Goal: Information Seeking & Learning: Learn about a topic

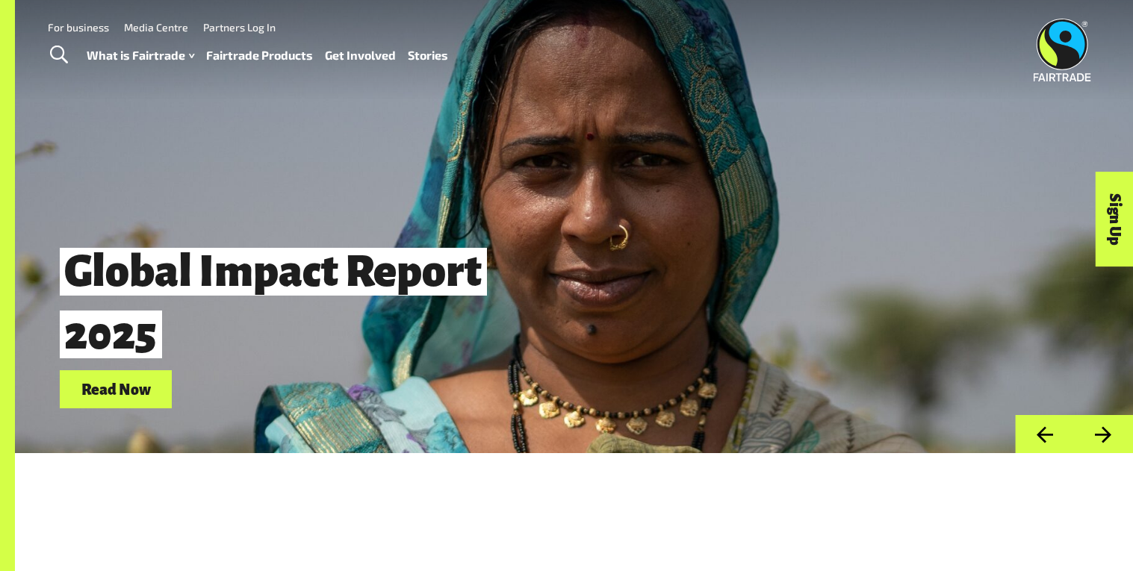
scroll to position [13, 0]
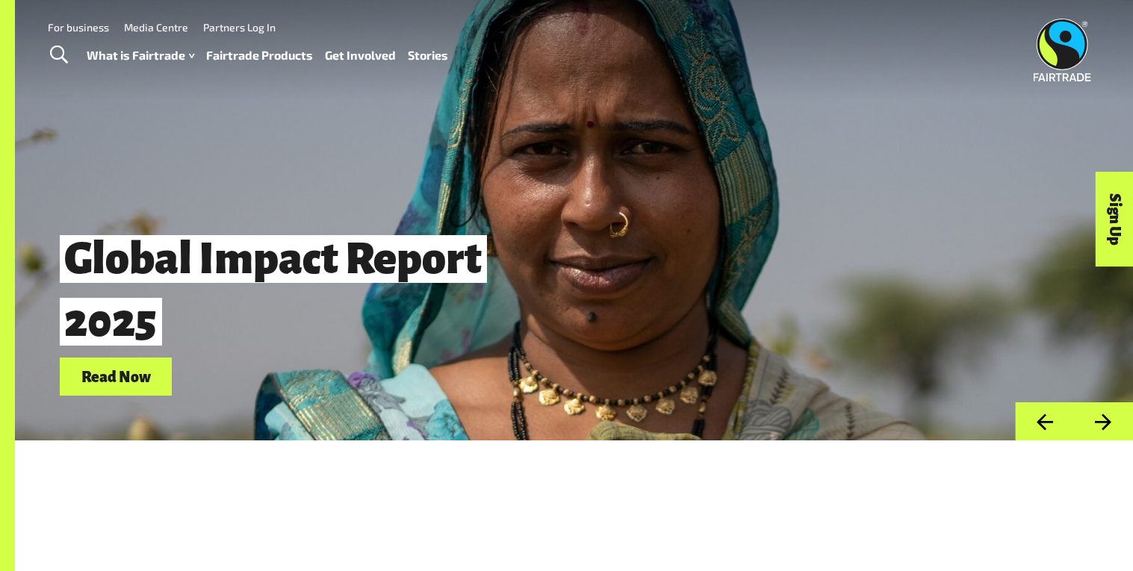
click at [211, 57] on link "Fairtrade Products" at bounding box center [259, 56] width 107 height 22
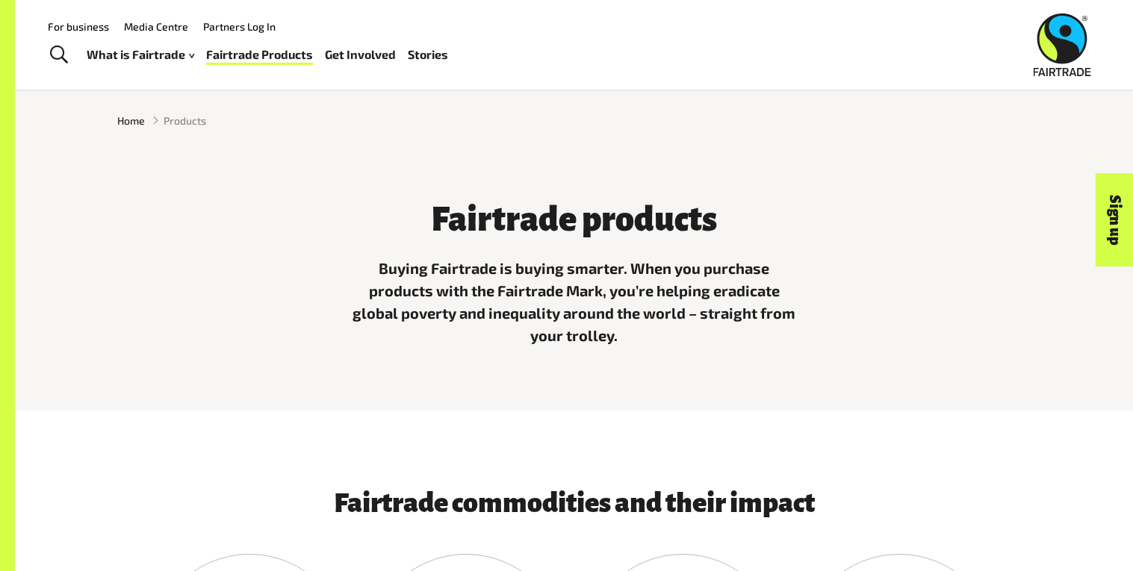
scroll to position [341, 0]
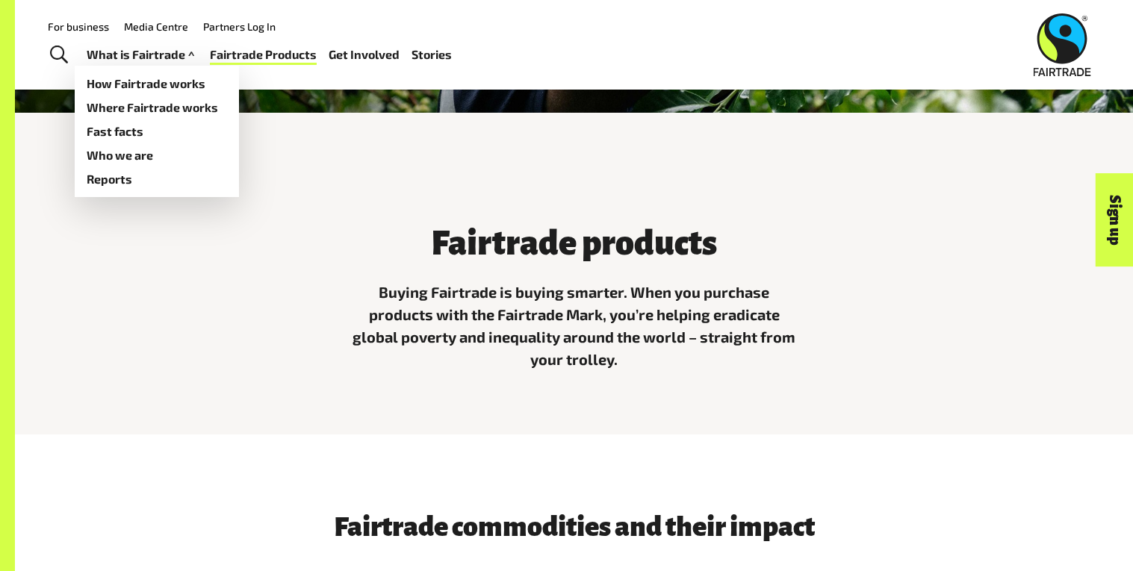
click at [121, 53] on link "What is Fairtrade" at bounding box center [142, 55] width 111 height 22
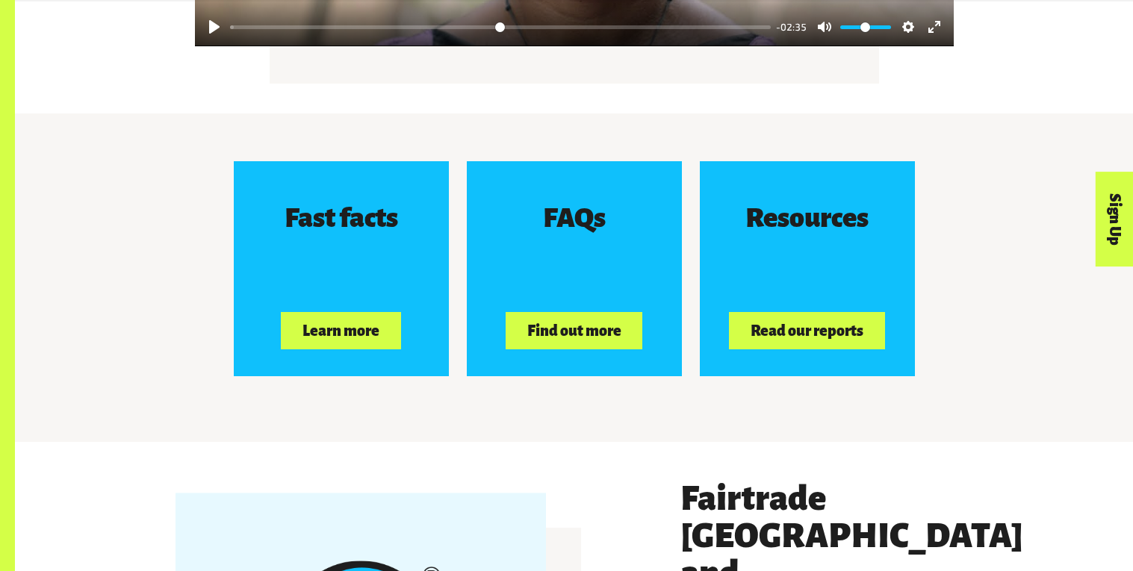
scroll to position [2320, 0]
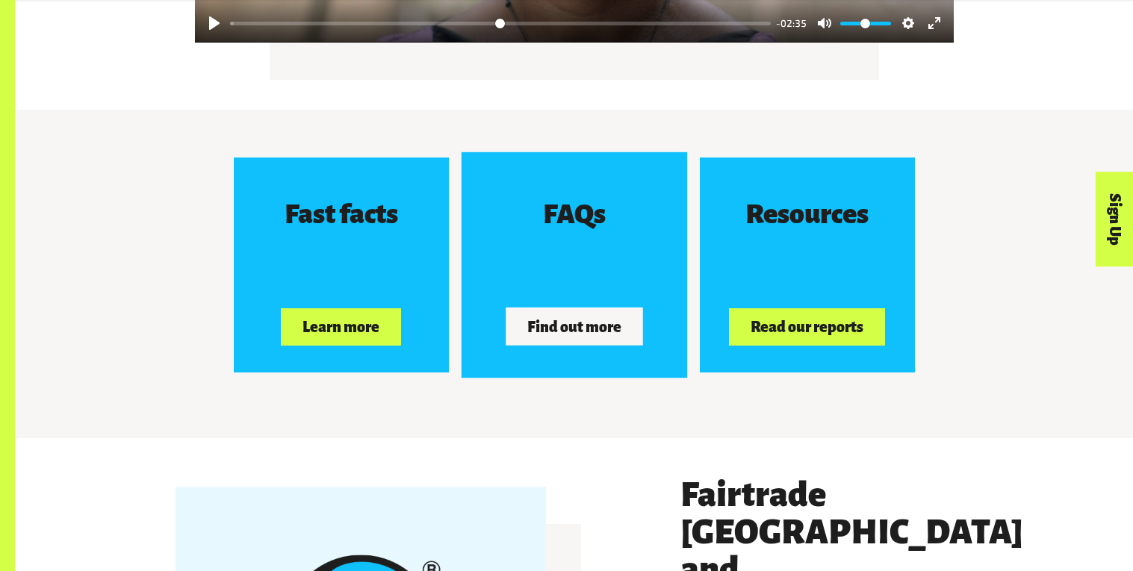
click at [593, 327] on button "Find out more" at bounding box center [574, 326] width 137 height 37
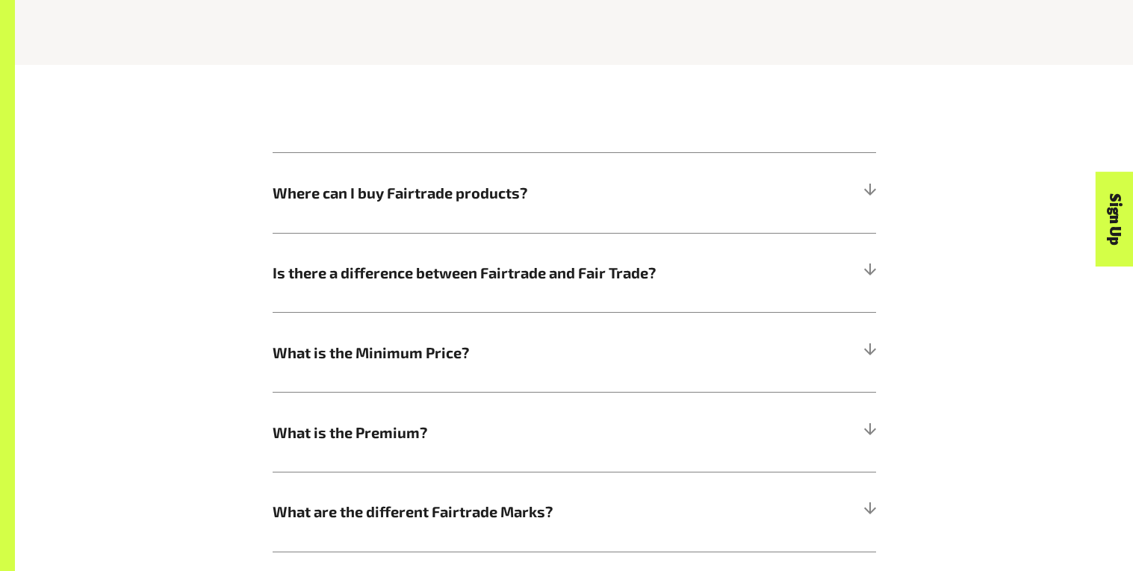
scroll to position [668, 0]
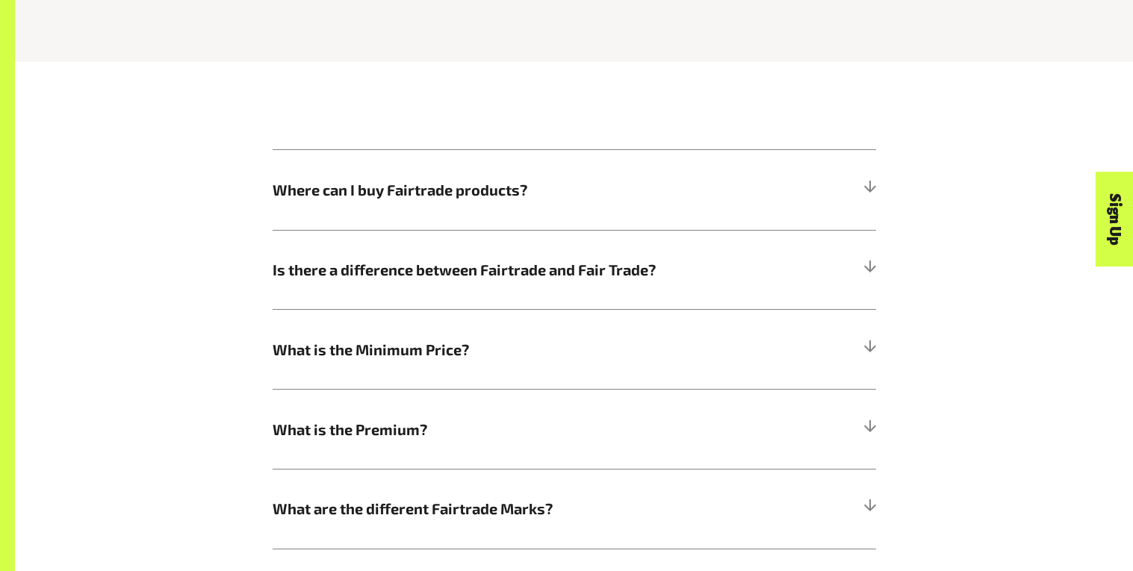
click at [593, 327] on h5 "What is the Minimum Price?" at bounding box center [574, 349] width 603 height 80
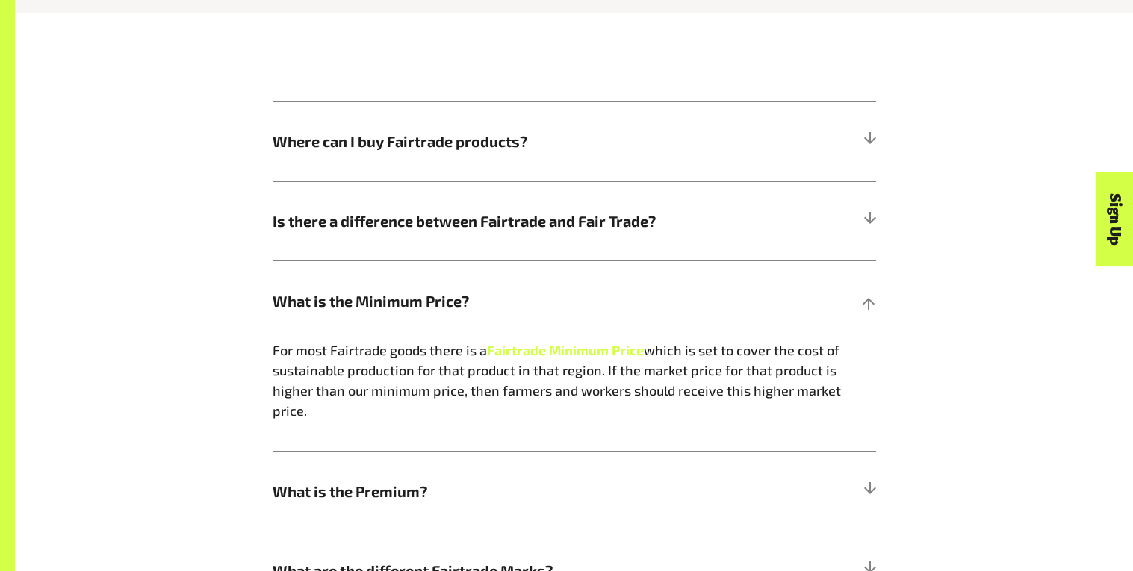
scroll to position [718, 0]
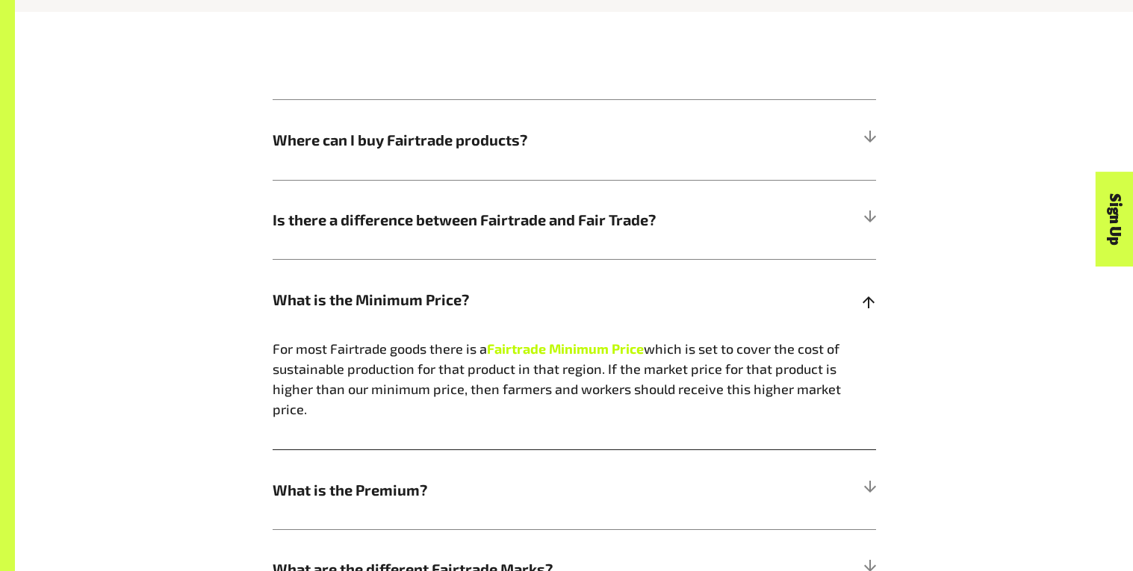
click at [565, 348] on strong "Fairtrade Minimum Price" at bounding box center [565, 349] width 157 height 16
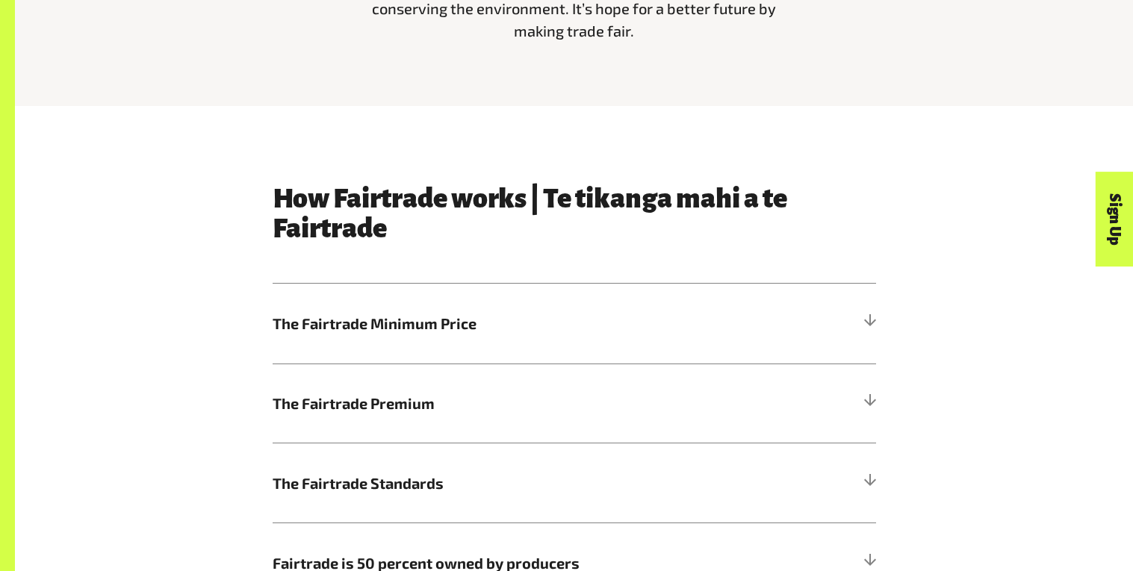
scroll to position [671, 0]
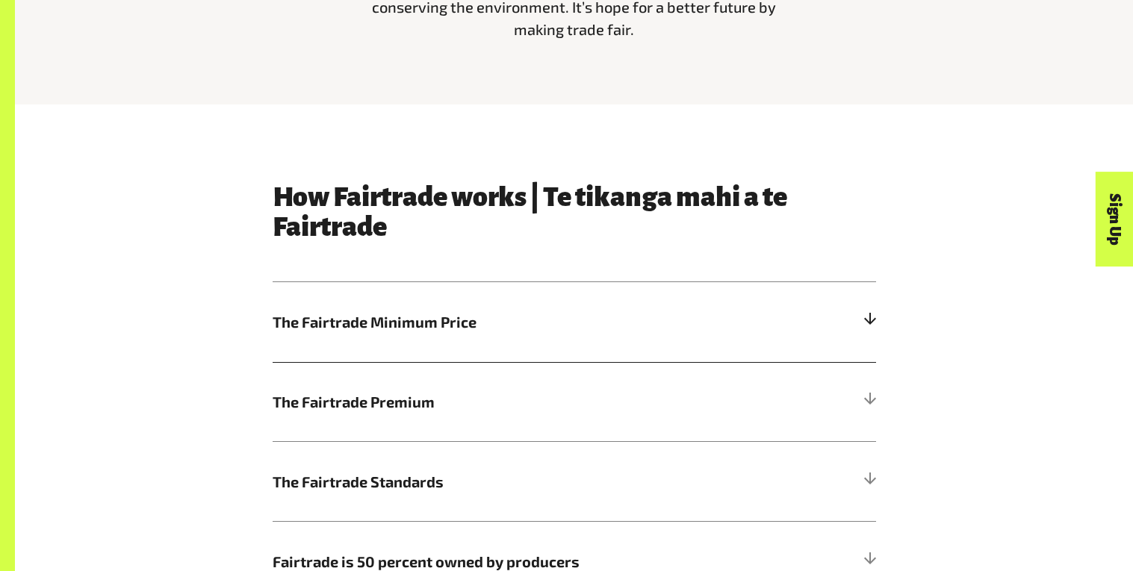
click at [700, 314] on span "The Fairtrade Minimum Price" at bounding box center [499, 322] width 453 height 22
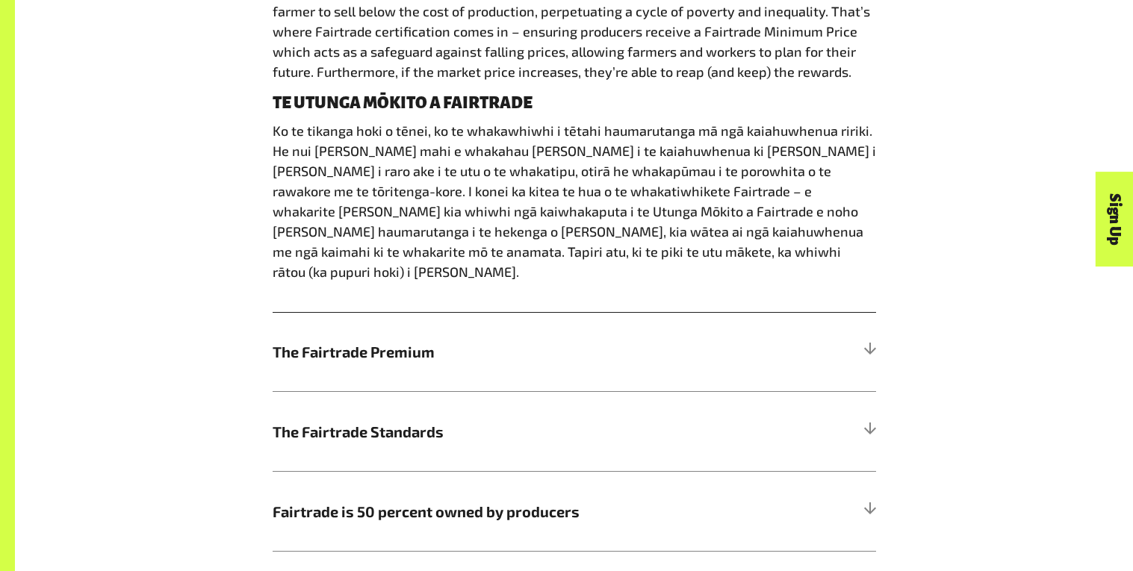
scroll to position [1054, 0]
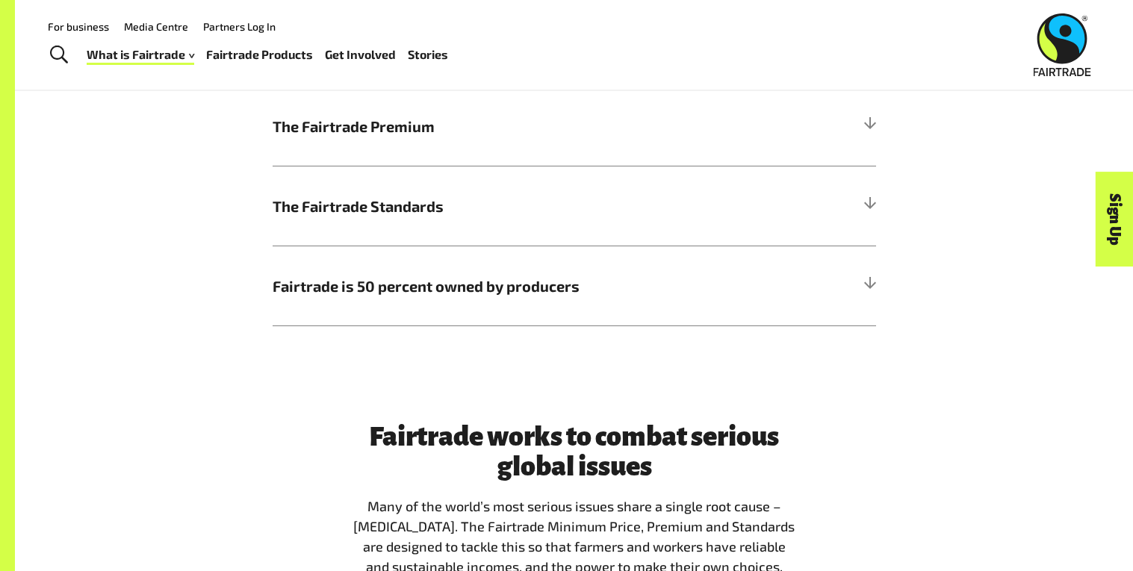
scroll to position [933, 0]
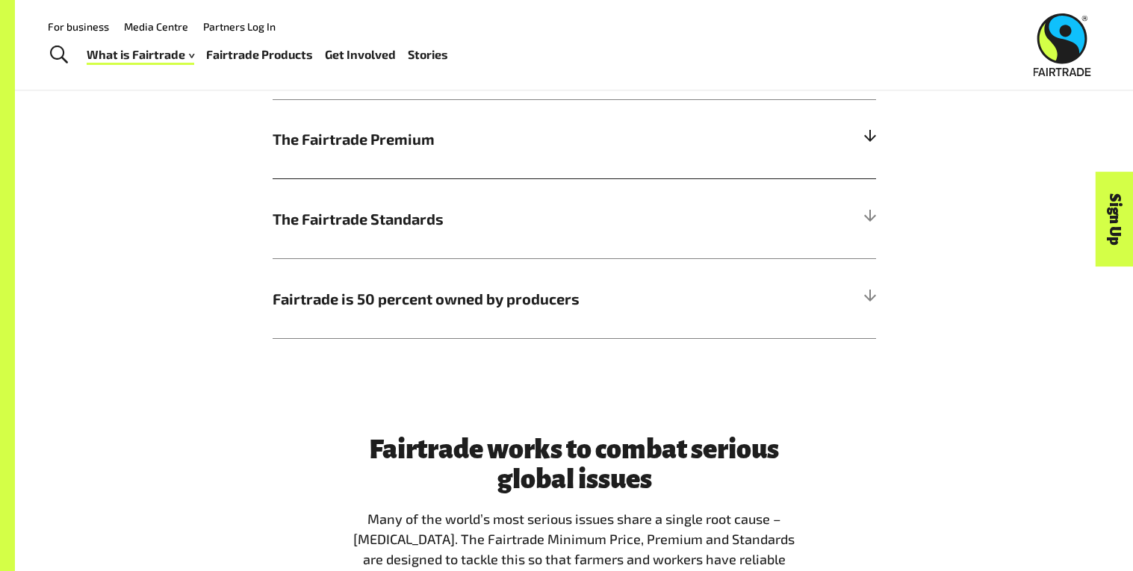
click at [448, 167] on h5 "The Fairtrade Premium" at bounding box center [574, 139] width 603 height 80
